Goal: Information Seeking & Learning: Learn about a topic

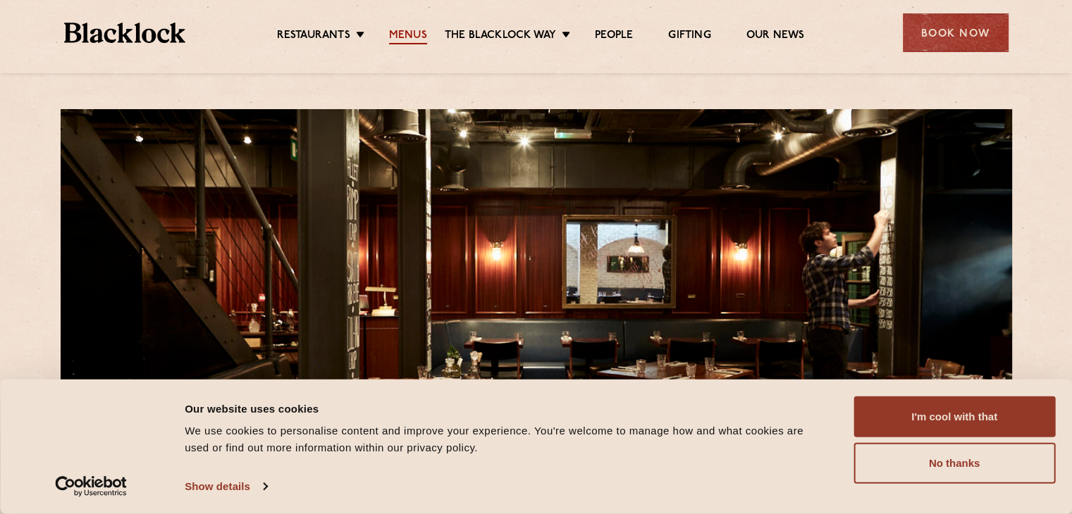
click at [404, 37] on link "Menus" at bounding box center [408, 37] width 38 height 16
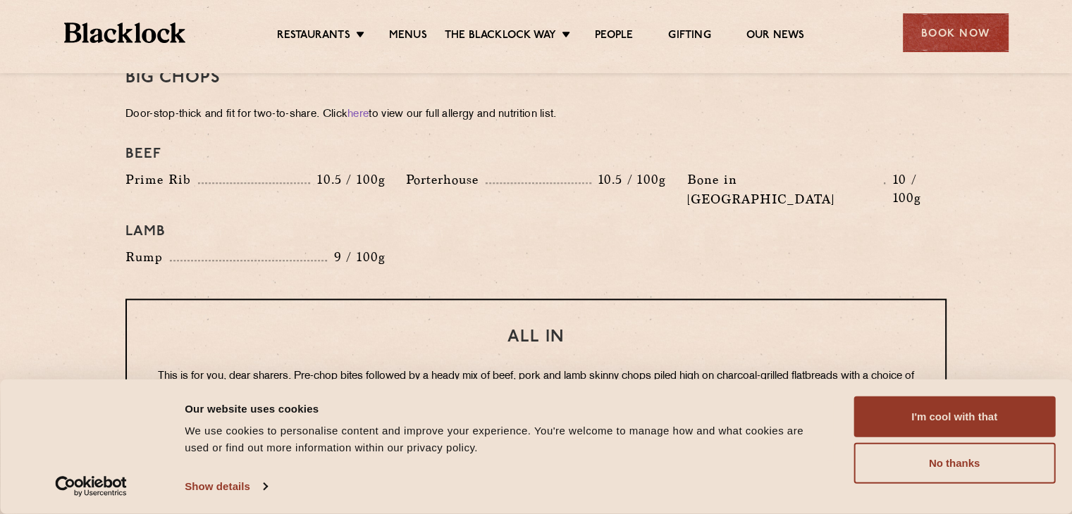
scroll to position [1593, 0]
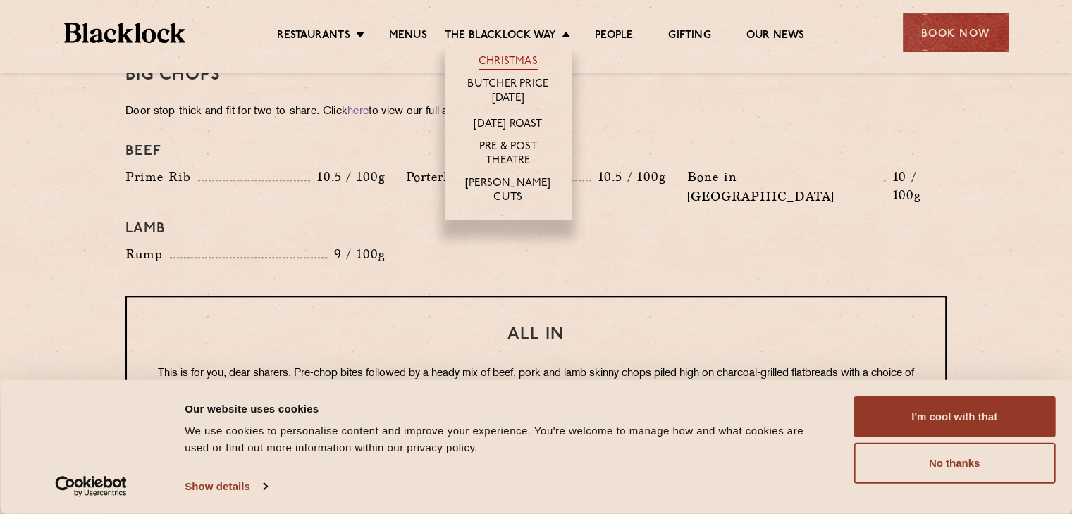
click at [507, 61] on link "Christmas" at bounding box center [507, 63] width 59 height 16
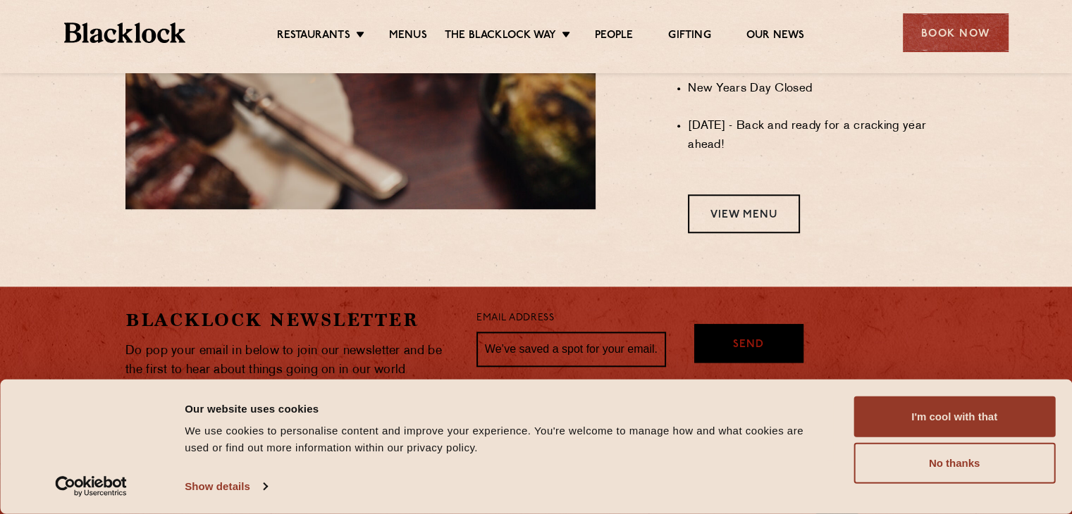
scroll to position [1270, 0]
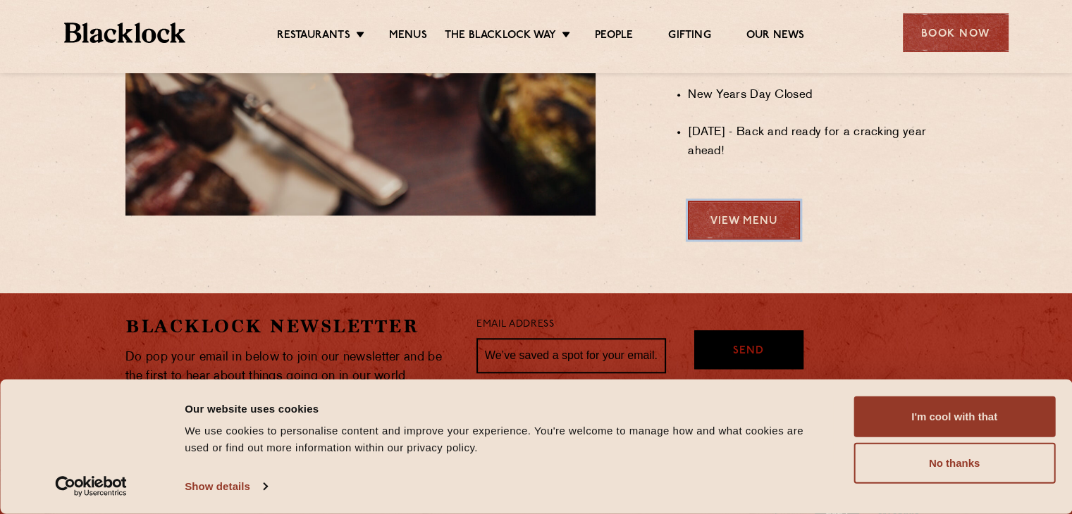
click at [792, 216] on link "View Menu" at bounding box center [744, 220] width 112 height 39
